Goal: Information Seeking & Learning: Learn about a topic

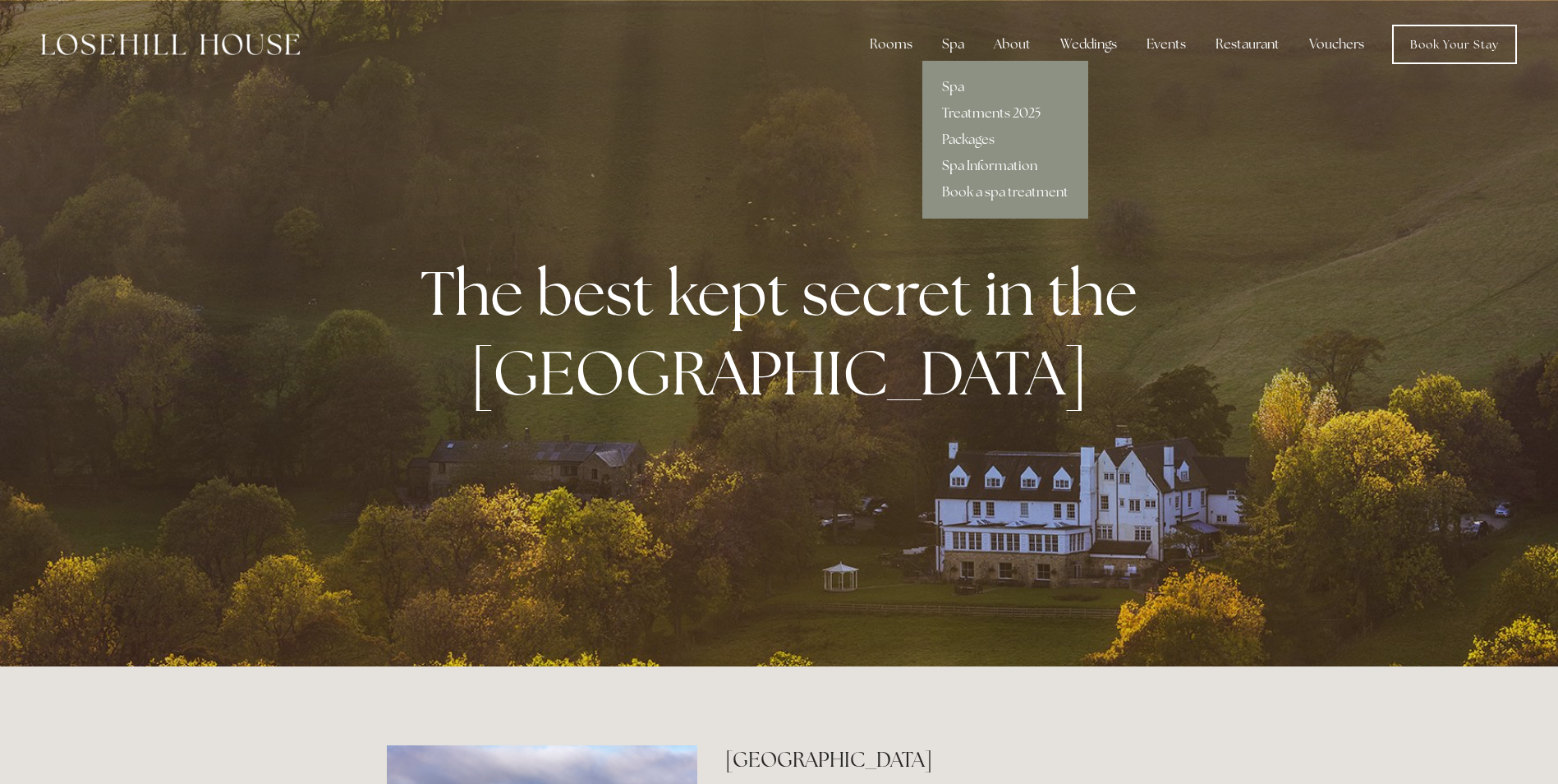
click at [989, 163] on link "Spa Information" at bounding box center [1006, 166] width 166 height 27
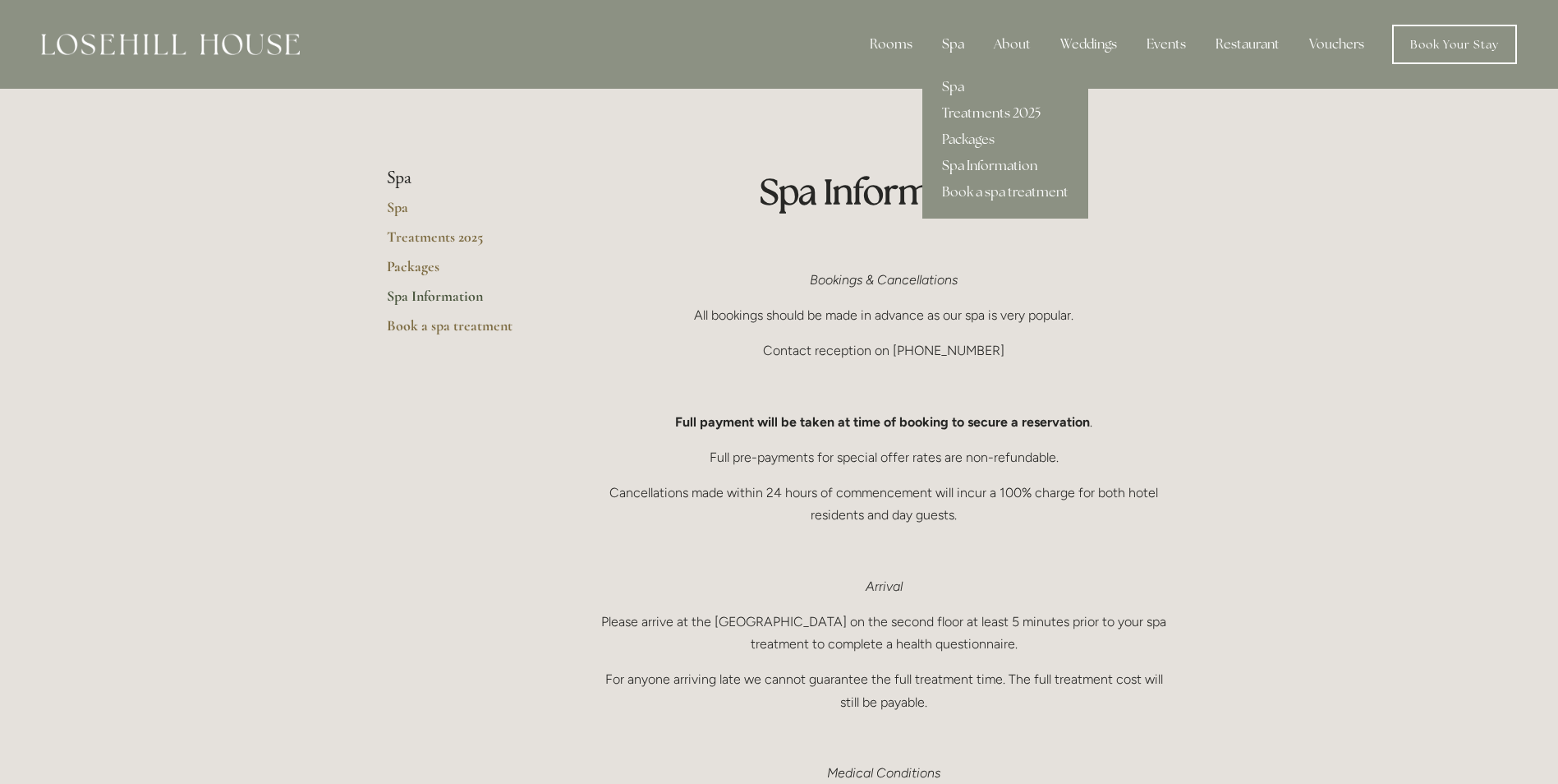
click at [994, 110] on link "Treatments 2025" at bounding box center [1006, 113] width 166 height 27
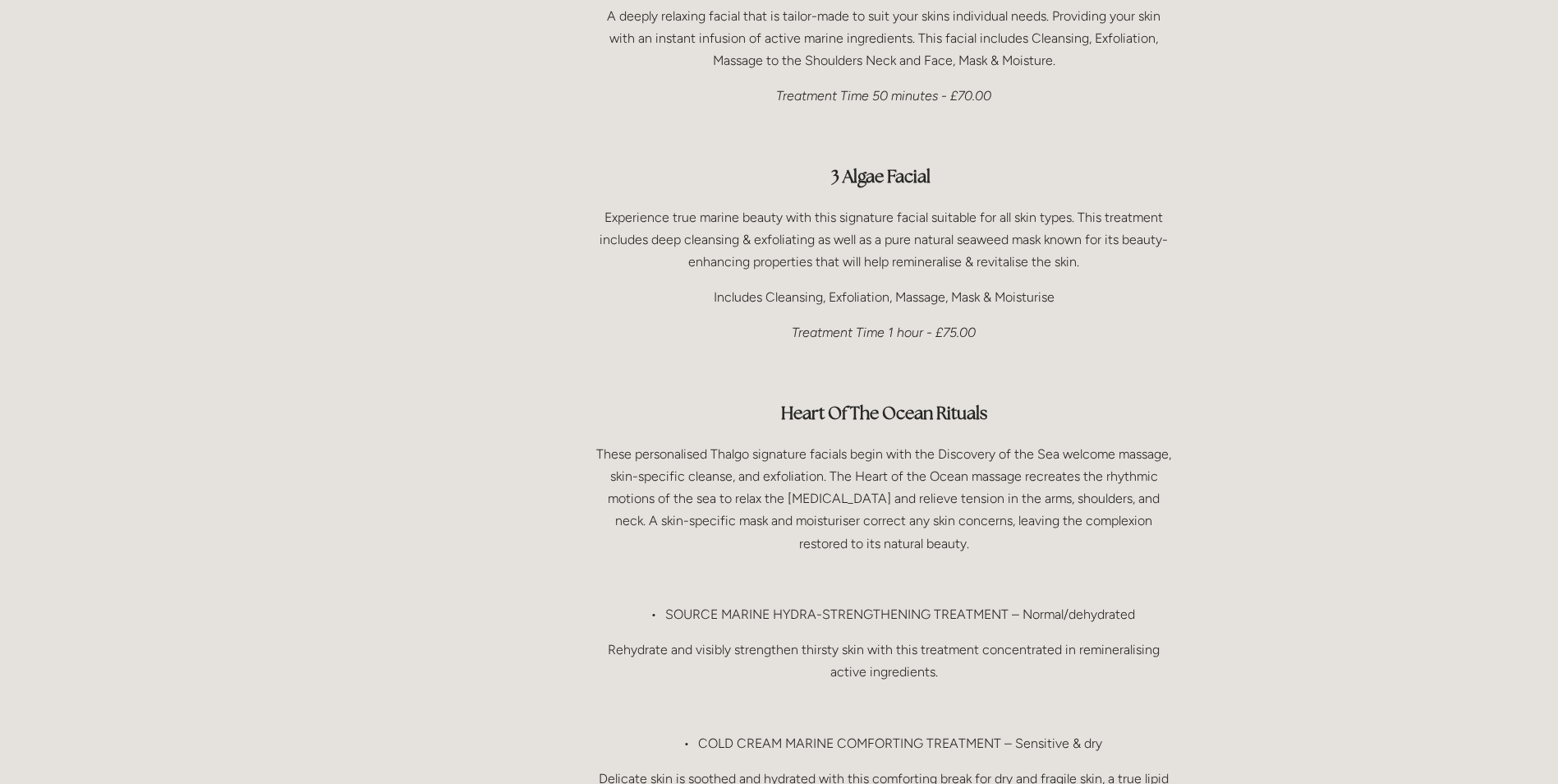
scroll to position [970, 0]
